Goal: Information Seeking & Learning: Find specific fact

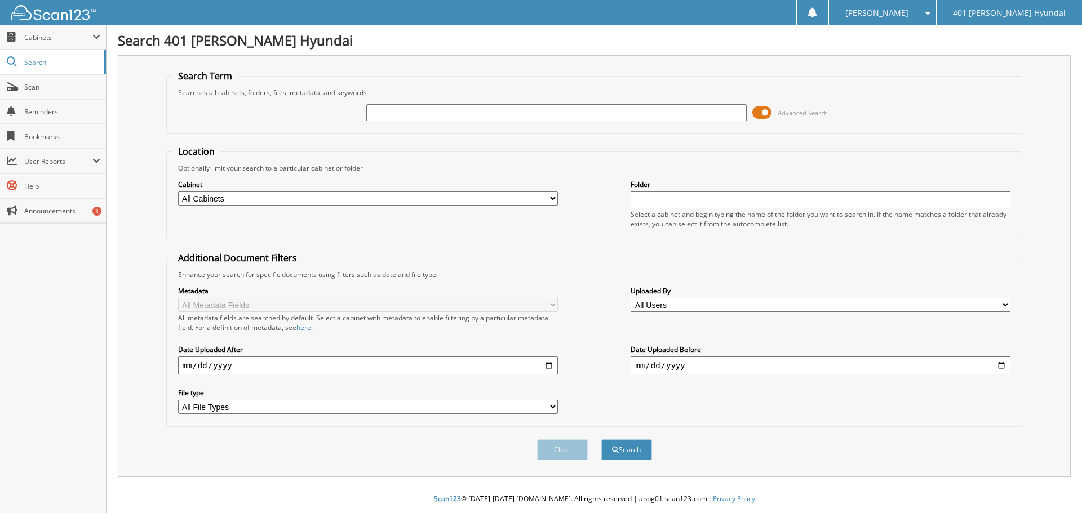
click at [758, 112] on span at bounding box center [761, 112] width 19 height 17
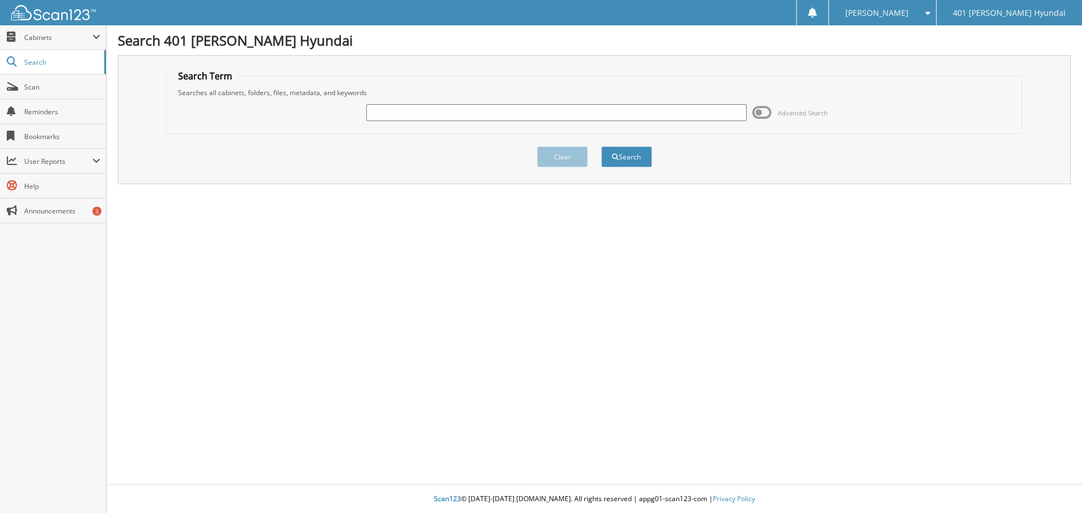
click at [375, 113] on input "text" at bounding box center [556, 112] width 380 height 17
paste input "[PERSON_NAME]"
type input "[PERSON_NAME]"
click at [635, 157] on button "Search" at bounding box center [626, 157] width 51 height 21
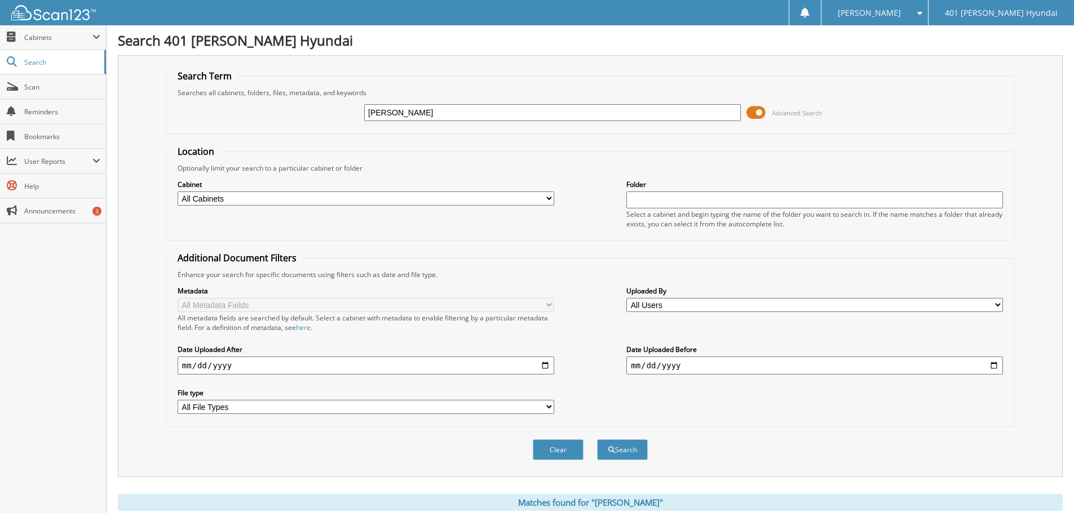
click at [753, 114] on span at bounding box center [755, 112] width 19 height 17
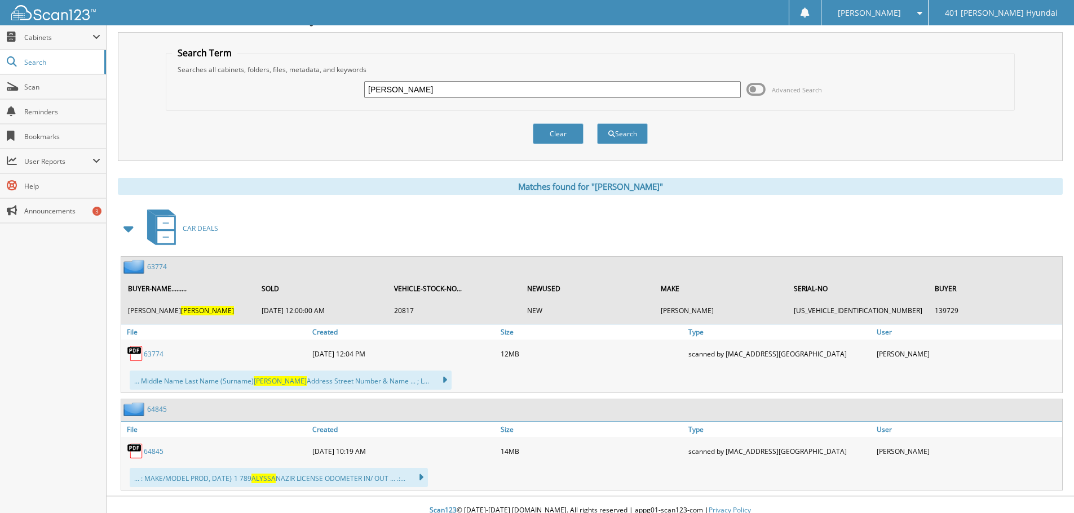
scroll to position [34, 0]
